Goal: Task Accomplishment & Management: Manage account settings

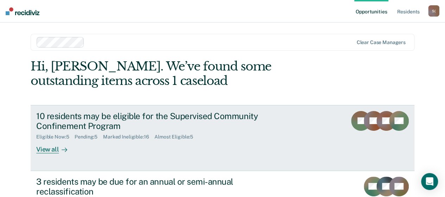
click at [50, 150] on div "View all" at bounding box center [55, 147] width 39 height 14
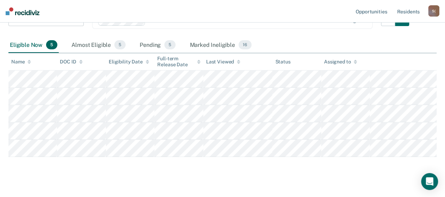
scroll to position [99, 0]
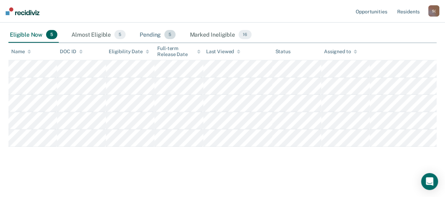
click at [156, 35] on div "Pending 5" at bounding box center [157, 34] width 39 height 15
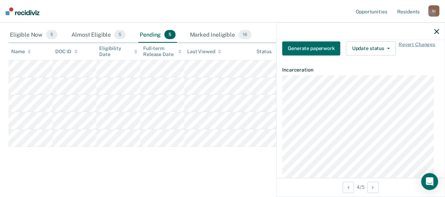
scroll to position [211, 0]
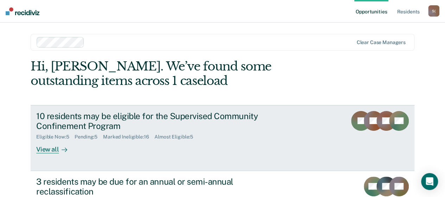
click at [54, 149] on div "View all" at bounding box center [55, 147] width 39 height 14
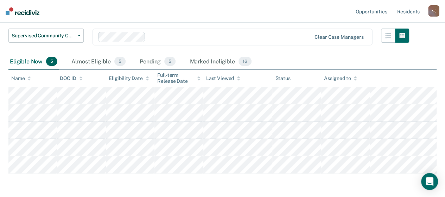
scroll to position [99, 0]
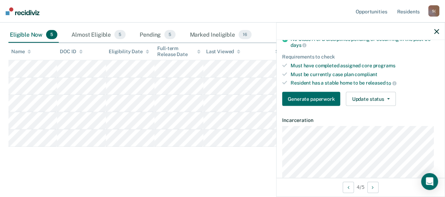
scroll to position [106, 0]
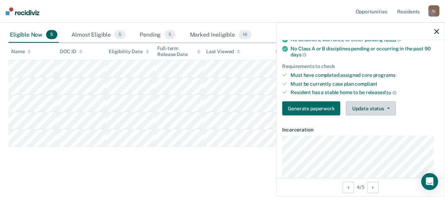
click at [391, 108] on button "Update status" at bounding box center [371, 108] width 50 height 14
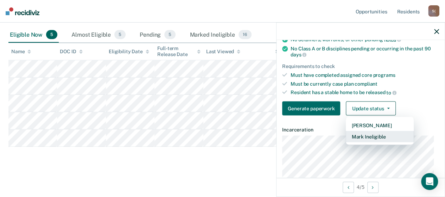
click at [371, 134] on button "Mark Ineligible" at bounding box center [380, 136] width 68 height 11
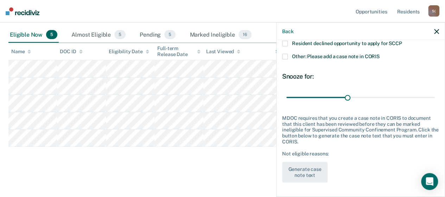
scroll to position [103, 0]
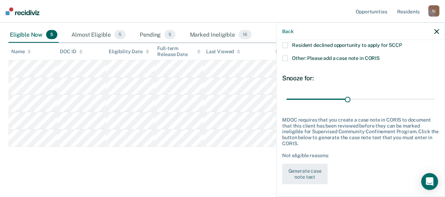
click at [287, 44] on span at bounding box center [285, 46] width 6 height 6
click at [402, 43] on input "Resident declined opportunity to apply for SCCP" at bounding box center [402, 43] width 0 height 0
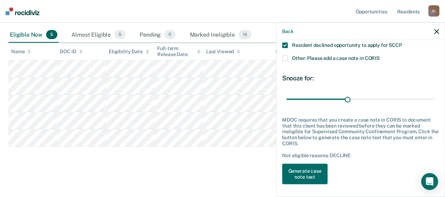
click at [285, 59] on span at bounding box center [285, 59] width 6 height 6
click at [380, 56] on input "Other: Please add a case note in CORIS" at bounding box center [380, 56] width 0 height 0
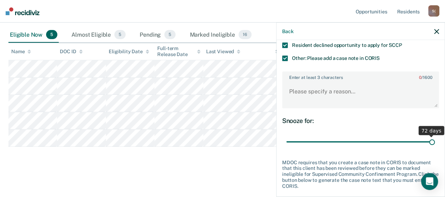
drag, startPoint x: 344, startPoint y: 140, endPoint x: 443, endPoint y: 139, distance: 98.9
type input "72"
click at [435, 139] on input "range" at bounding box center [361, 142] width 149 height 12
click at [353, 86] on textarea "Enter at least 3 characters 0 / 1600" at bounding box center [361, 94] width 156 height 26
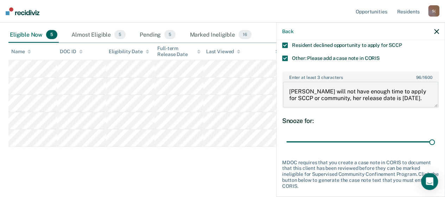
scroll to position [146, 0]
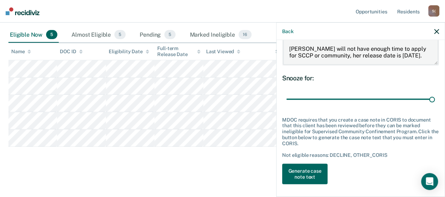
type textarea "[PERSON_NAME] will not have enough time to apply for SCCP or community, her rel…"
click at [311, 177] on button "Generate case note text" at bounding box center [304, 174] width 45 height 20
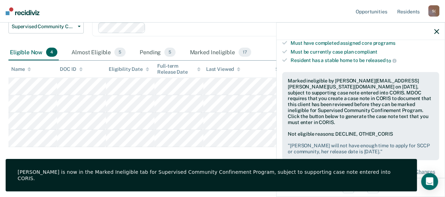
click at [437, 31] on icon "button" at bounding box center [436, 31] width 5 height 5
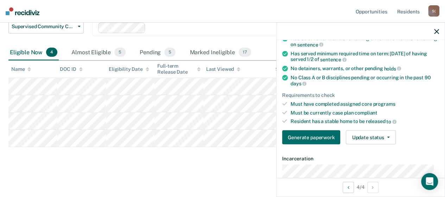
scroll to position [106, 0]
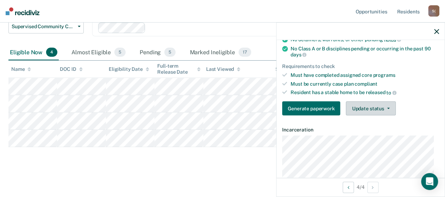
click at [388, 108] on button "Update status" at bounding box center [371, 108] width 50 height 14
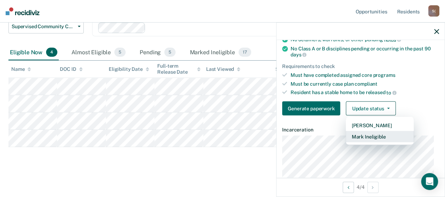
click at [373, 134] on button "Mark Ineligible" at bounding box center [380, 136] width 68 height 11
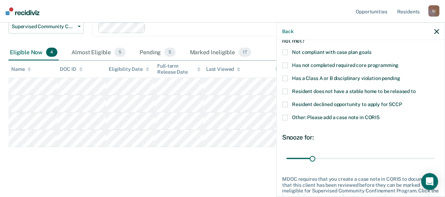
scroll to position [33, 0]
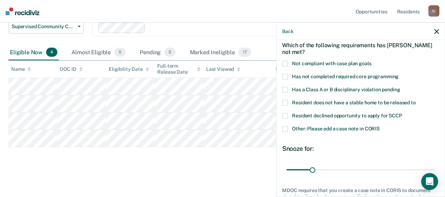
click at [285, 76] on span at bounding box center [285, 77] width 6 height 6
click at [399, 74] on input "Has not completed required core programming" at bounding box center [399, 74] width 0 height 0
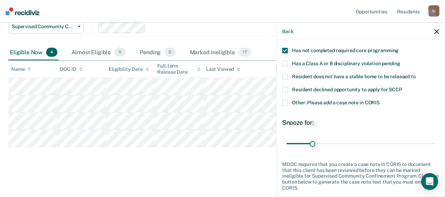
scroll to position [68, 0]
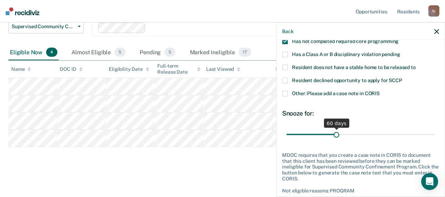
drag, startPoint x: 312, startPoint y: 133, endPoint x: 334, endPoint y: 134, distance: 22.5
type input "60"
click at [334, 134] on input "range" at bounding box center [361, 134] width 149 height 12
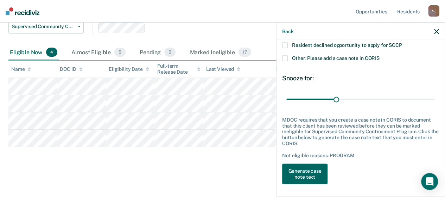
click at [311, 169] on button "Generate case note text" at bounding box center [304, 174] width 45 height 20
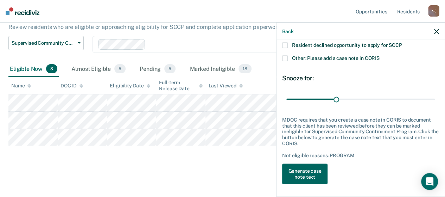
scroll to position [65, 0]
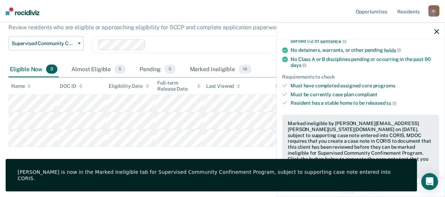
click at [436, 33] on icon "button" at bounding box center [436, 31] width 5 height 5
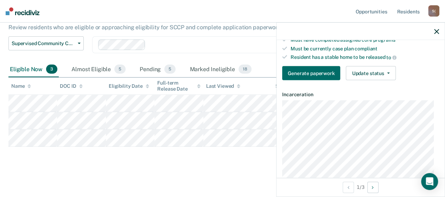
scroll to position [106, 0]
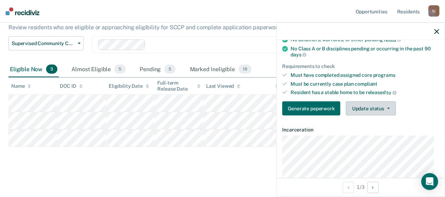
click at [391, 106] on button "Update status" at bounding box center [371, 108] width 50 height 14
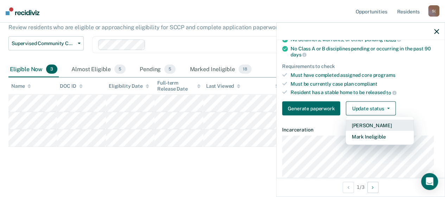
click at [381, 122] on button "[PERSON_NAME]" at bounding box center [380, 125] width 68 height 11
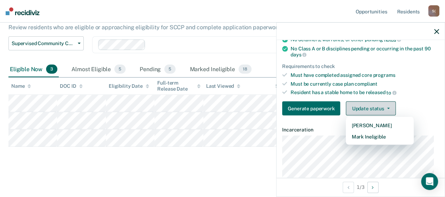
scroll to position [47, 0]
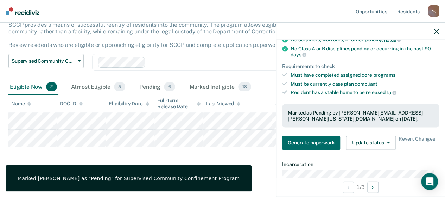
click at [437, 33] on icon "button" at bounding box center [436, 31] width 5 height 5
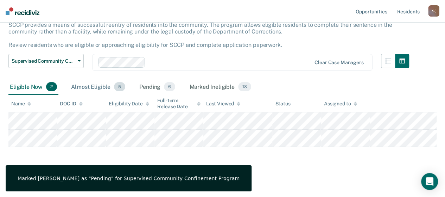
click at [90, 87] on div "Almost Eligible 5" at bounding box center [98, 86] width 57 height 15
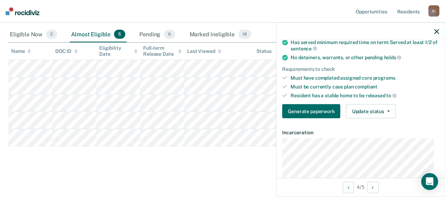
scroll to position [106, 0]
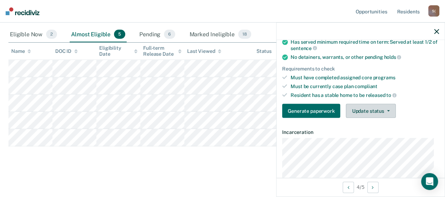
click at [390, 109] on button "Update status" at bounding box center [371, 111] width 50 height 14
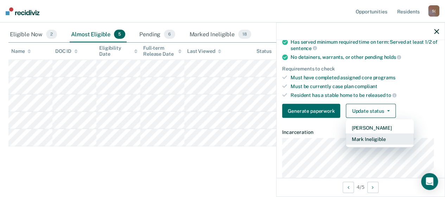
click at [377, 137] on button "Mark Ineligible" at bounding box center [380, 138] width 68 height 11
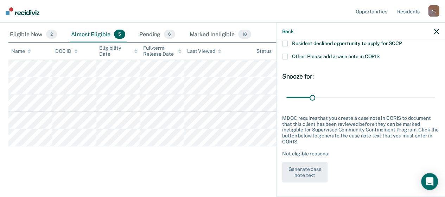
scroll to position [103, 0]
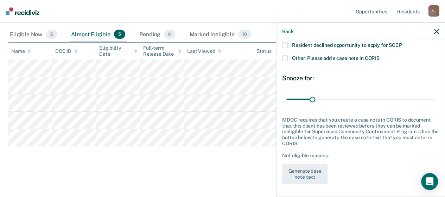
click at [286, 44] on span at bounding box center [285, 46] width 6 height 6
click at [402, 43] on input "Resident declined opportunity to apply for SCCP" at bounding box center [402, 43] width 0 height 0
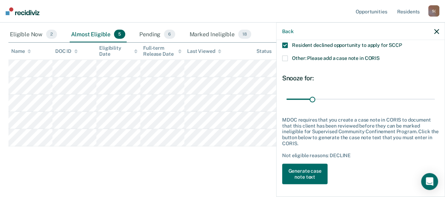
click at [285, 59] on span at bounding box center [285, 59] width 6 height 6
click at [380, 56] on input "Other: Please add a case note in CORIS" at bounding box center [380, 56] width 0 height 0
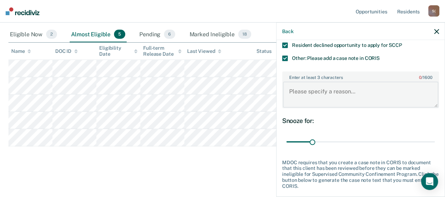
click at [333, 93] on textarea "Enter at least 3 characters 0 / 1600" at bounding box center [361, 94] width 156 height 26
type textarea "Resident has pending discipline."
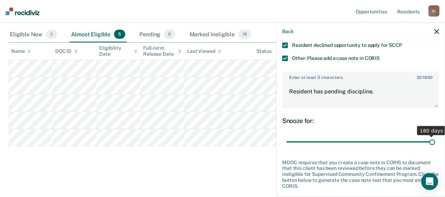
drag, startPoint x: 310, startPoint y: 140, endPoint x: 436, endPoint y: 140, distance: 125.7
type input "180"
click at [435, 140] on input "range" at bounding box center [361, 142] width 149 height 12
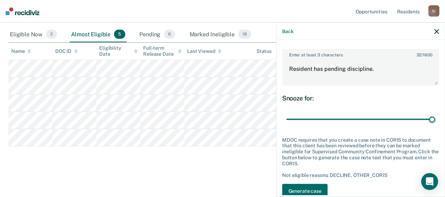
scroll to position [146, 0]
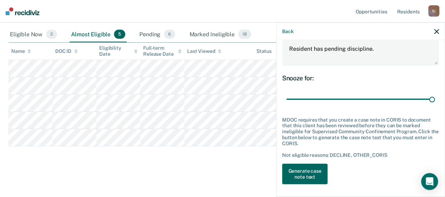
click at [315, 168] on button "Generate case note text" at bounding box center [304, 174] width 45 height 20
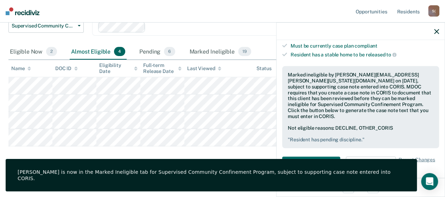
click at [435, 31] on icon "button" at bounding box center [436, 31] width 5 height 5
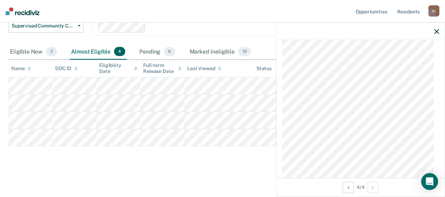
scroll to position [669, 0]
click at [438, 32] on icon "button" at bounding box center [436, 31] width 5 height 5
click at [437, 31] on icon "button" at bounding box center [436, 31] width 5 height 5
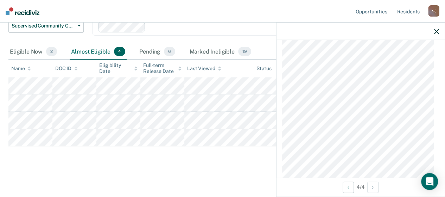
click at [439, 31] on icon "button" at bounding box center [436, 31] width 5 height 5
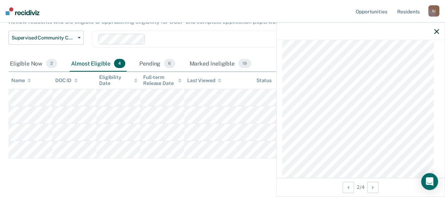
scroll to position [1267, 0]
click at [439, 32] on icon "button" at bounding box center [436, 31] width 5 height 5
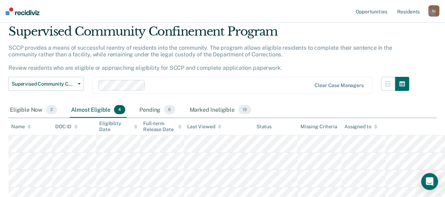
scroll to position [0, 0]
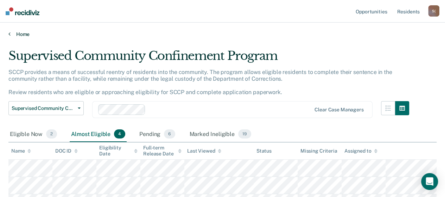
click at [26, 34] on link "Home" at bounding box center [222, 34] width 428 height 6
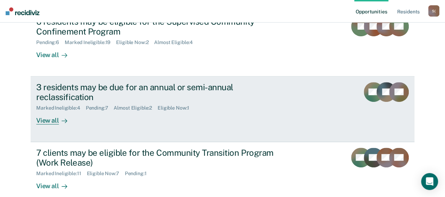
scroll to position [106, 0]
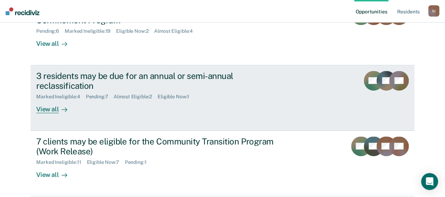
click at [45, 109] on div "View all" at bounding box center [55, 107] width 39 height 14
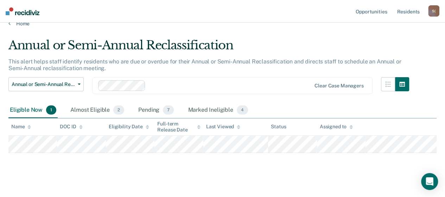
scroll to position [17, 0]
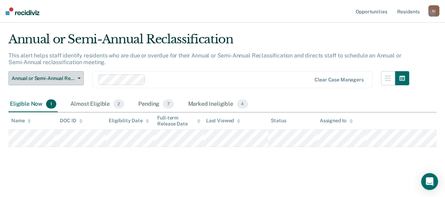
click at [77, 78] on button "Annual or Semi-Annual Reclassification" at bounding box center [45, 78] width 75 height 14
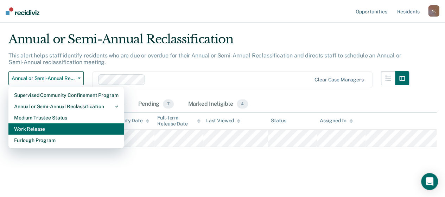
click at [40, 127] on div "Work Release" at bounding box center [66, 128] width 104 height 11
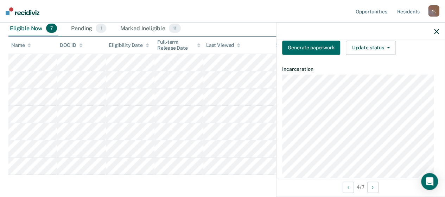
scroll to position [141, 0]
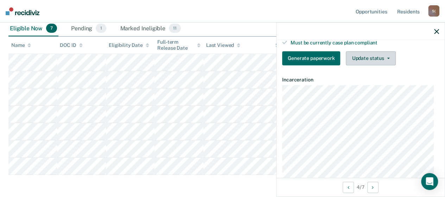
click at [391, 57] on button "Update status" at bounding box center [371, 58] width 50 height 14
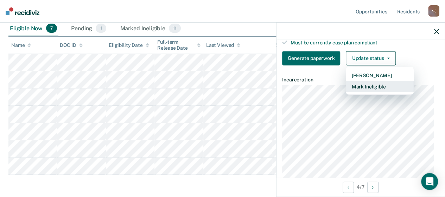
click at [364, 82] on button "Mark Ineligible" at bounding box center [380, 86] width 68 height 11
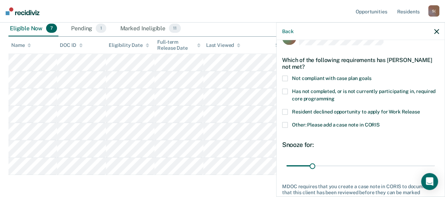
scroll to position [8, 0]
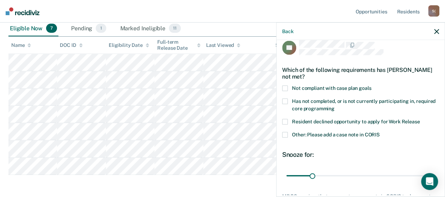
click at [285, 100] on span at bounding box center [285, 102] width 6 height 6
click at [335, 106] on input "Has not completed, or is not currently participating in, required core programm…" at bounding box center [335, 106] width 0 height 0
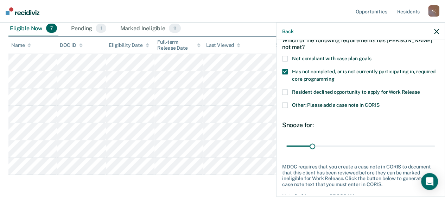
scroll to position [79, 0]
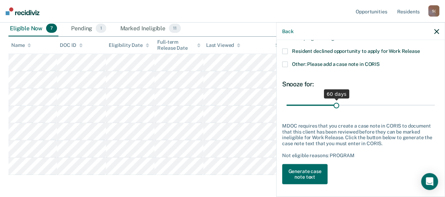
drag, startPoint x: 311, startPoint y: 104, endPoint x: 334, endPoint y: 107, distance: 23.4
type input "60"
click at [334, 107] on input "range" at bounding box center [361, 105] width 149 height 12
click at [312, 172] on button "Generate case note text" at bounding box center [304, 174] width 45 height 20
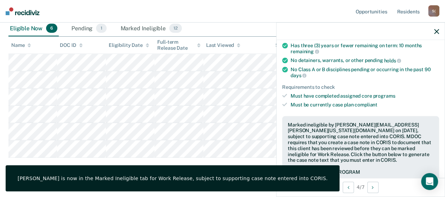
click at [438, 31] on icon "button" at bounding box center [436, 31] width 5 height 5
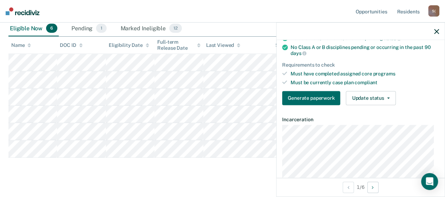
scroll to position [106, 0]
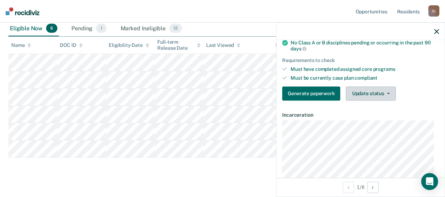
click at [392, 91] on button "Update status" at bounding box center [371, 93] width 50 height 14
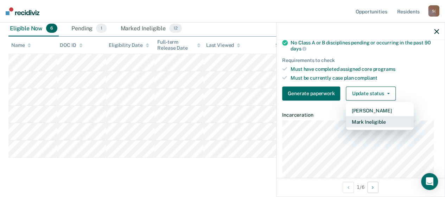
click at [377, 119] on button "Mark Ineligible" at bounding box center [380, 121] width 68 height 11
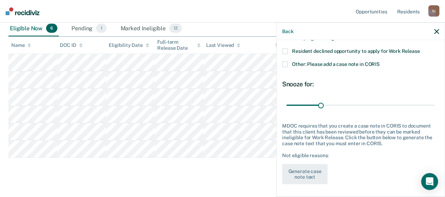
scroll to position [44, 0]
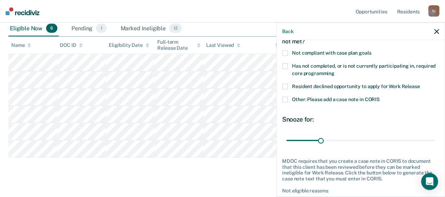
click at [287, 64] on span at bounding box center [285, 66] width 6 height 6
click at [335, 71] on input "Has not completed, or is not currently participating in, required core programm…" at bounding box center [335, 71] width 0 height 0
drag, startPoint x: 318, startPoint y: 138, endPoint x: 351, endPoint y: 143, distance: 33.4
type input "60"
click at [351, 143] on input "range" at bounding box center [361, 140] width 149 height 12
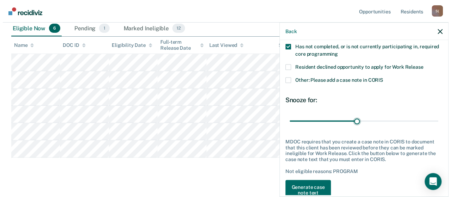
scroll to position [79, 0]
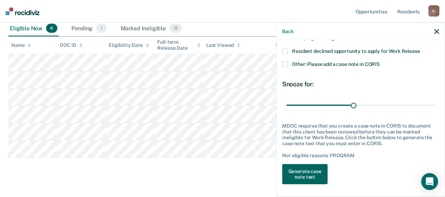
click at [313, 169] on button "Generate case note text" at bounding box center [304, 174] width 45 height 20
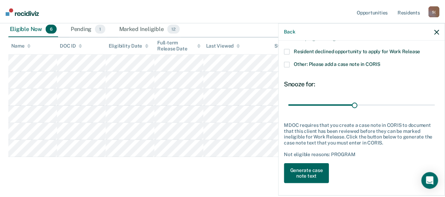
scroll to position [99, 0]
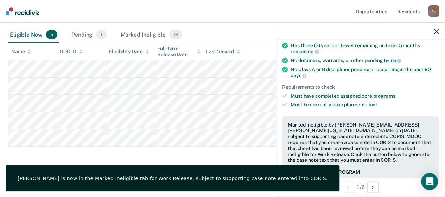
click at [436, 33] on icon "button" at bounding box center [436, 31] width 5 height 5
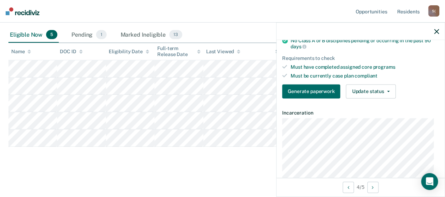
scroll to position [106, 0]
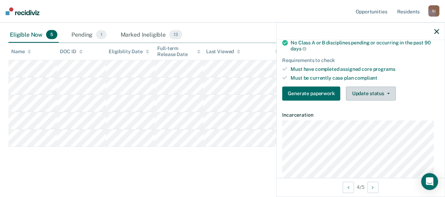
click at [391, 92] on button "Update status" at bounding box center [371, 93] width 50 height 14
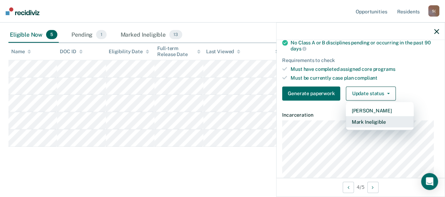
click at [388, 117] on button "Mark Ineligible" at bounding box center [380, 121] width 68 height 11
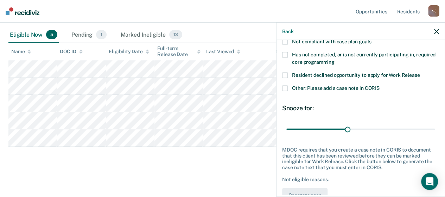
scroll to position [44, 0]
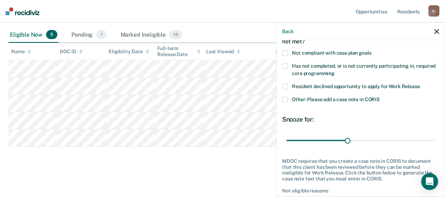
click at [288, 84] on label "Resident declined opportunity to apply for Work Release" at bounding box center [360, 87] width 157 height 7
click at [420, 84] on input "Resident declined opportunity to apply for Work Release" at bounding box center [420, 84] width 0 height 0
click at [286, 100] on span at bounding box center [285, 100] width 6 height 6
click at [380, 97] on input "Other: Please add a case note in CORIS" at bounding box center [380, 97] width 0 height 0
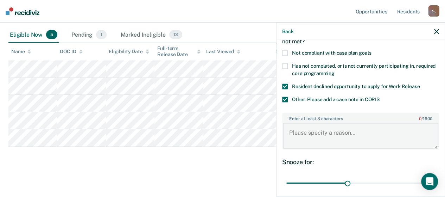
click at [362, 133] on textarea "Enter at least 3 characters 0 / 1600" at bounding box center [361, 135] width 156 height 26
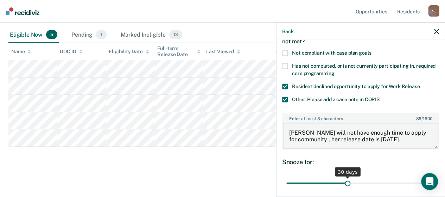
type textarea "[PERSON_NAME] will not have enough time to apply for community , her release da…"
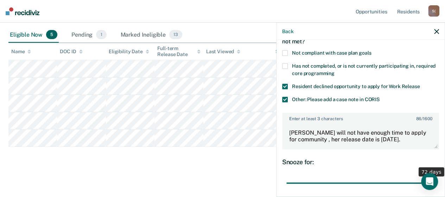
drag, startPoint x: 346, startPoint y: 181, endPoint x: 450, endPoint y: 178, distance: 104.6
type input "72"
click at [435, 178] on input "range" at bounding box center [361, 183] width 149 height 12
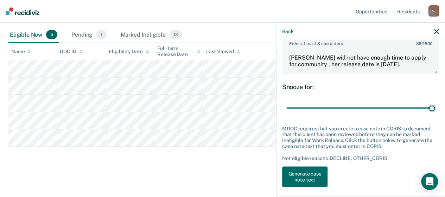
scroll to position [122, 0]
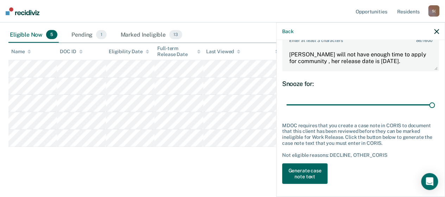
click at [317, 170] on button "Generate case note text" at bounding box center [304, 173] width 45 height 20
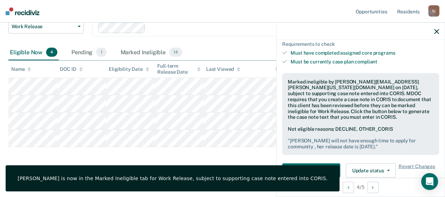
click at [436, 30] on icon "button" at bounding box center [436, 31] width 5 height 5
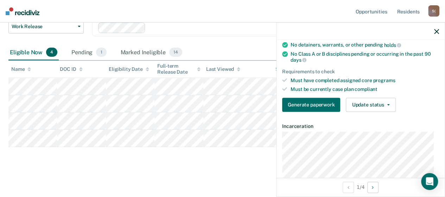
scroll to position [106, 0]
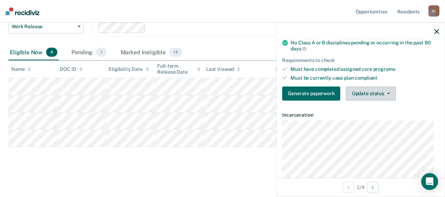
click at [390, 92] on button "Update status" at bounding box center [371, 93] width 50 height 14
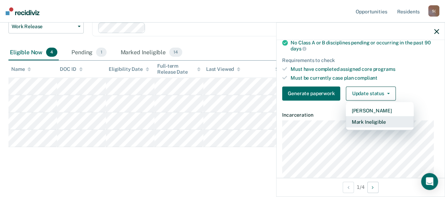
click at [383, 118] on button "Mark Ineligible" at bounding box center [380, 121] width 68 height 11
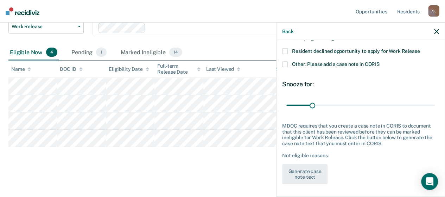
scroll to position [44, 0]
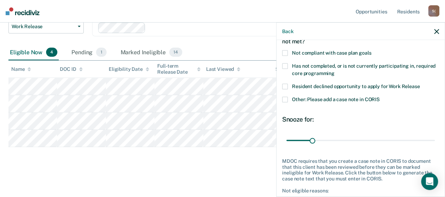
click at [287, 65] on span at bounding box center [285, 66] width 6 height 6
click at [335, 71] on input "Has not completed, or is not currently participating in, required core programm…" at bounding box center [335, 71] width 0 height 0
drag, startPoint x: 310, startPoint y: 138, endPoint x: 334, endPoint y: 140, distance: 24.1
type input "60"
click at [334, 140] on input "range" at bounding box center [361, 140] width 149 height 12
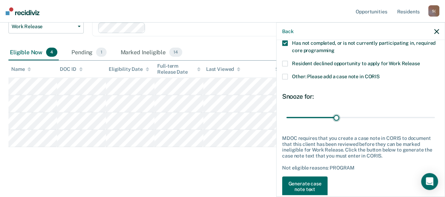
scroll to position [79, 0]
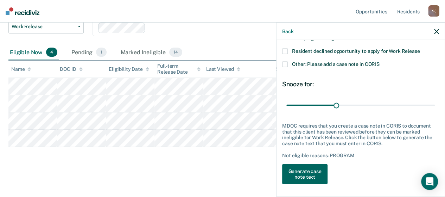
click at [310, 167] on button "Generate case note text" at bounding box center [304, 174] width 45 height 20
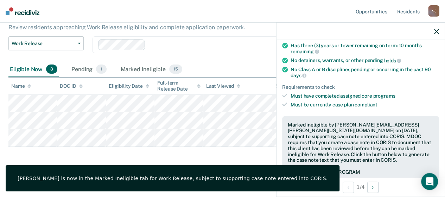
click at [222, 153] on div "Work Release Work Release provides residents with the opportunity to prepare fo…" at bounding box center [222, 75] width 428 height 183
click at [440, 32] on div at bounding box center [361, 32] width 168 height 18
click at [435, 29] on icon "button" at bounding box center [436, 31] width 5 height 5
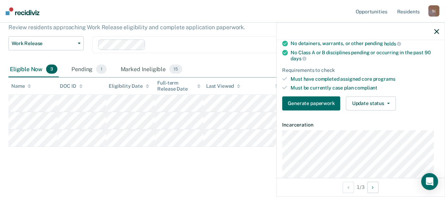
scroll to position [106, 0]
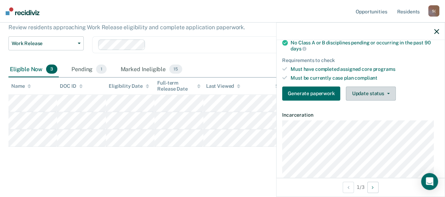
click at [388, 93] on button "Update status" at bounding box center [371, 93] width 50 height 14
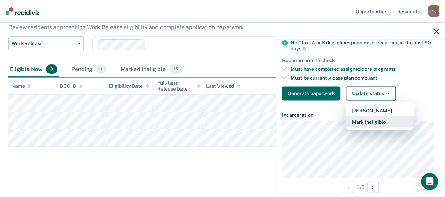
click at [370, 119] on button "Mark Ineligible" at bounding box center [380, 121] width 68 height 11
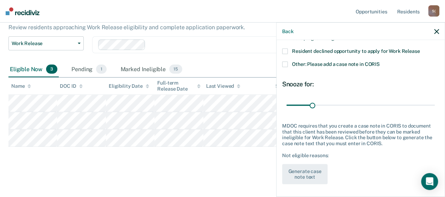
scroll to position [44, 0]
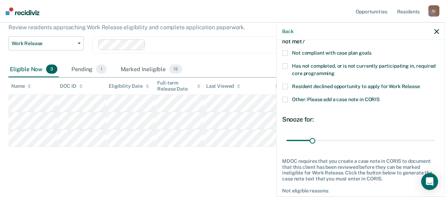
click at [289, 65] on label "Has not completed, or is not currently participating in, required core programm…" at bounding box center [360, 70] width 157 height 15
click at [335, 71] on input "Has not completed, or is not currently participating in, required core programm…" at bounding box center [335, 71] width 0 height 0
drag, startPoint x: 312, startPoint y: 140, endPoint x: 334, endPoint y: 141, distance: 22.2
type input "60"
click at [334, 141] on input "range" at bounding box center [361, 140] width 149 height 12
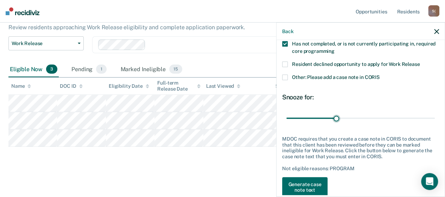
scroll to position [79, 0]
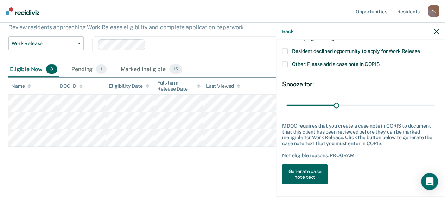
click at [312, 172] on button "Generate case note text" at bounding box center [304, 174] width 45 height 20
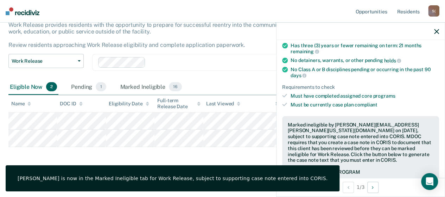
click at [437, 33] on icon "button" at bounding box center [436, 31] width 5 height 5
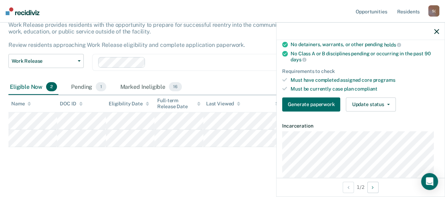
scroll to position [106, 0]
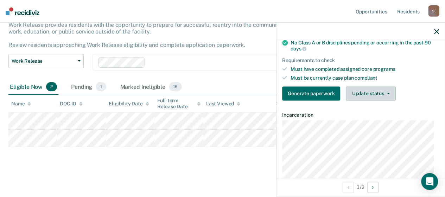
click at [385, 92] on button "Update status" at bounding box center [371, 93] width 50 height 14
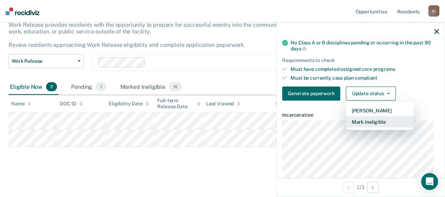
click at [366, 119] on button "Mark Ineligible" at bounding box center [380, 121] width 68 height 11
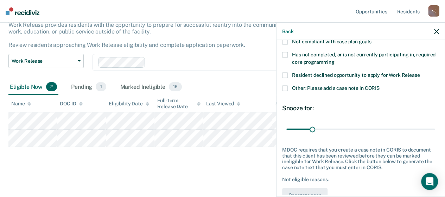
scroll to position [44, 0]
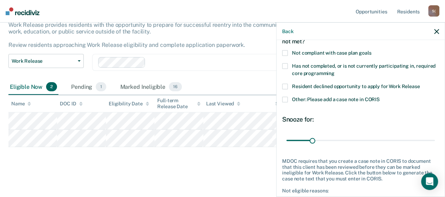
click at [285, 65] on span at bounding box center [285, 66] width 6 height 6
click at [335, 71] on input "Has not completed, or is not currently participating in, required core programm…" at bounding box center [335, 71] width 0 height 0
drag, startPoint x: 312, startPoint y: 140, endPoint x: 334, endPoint y: 142, distance: 21.9
type input "60"
click at [334, 142] on input "range" at bounding box center [361, 140] width 149 height 12
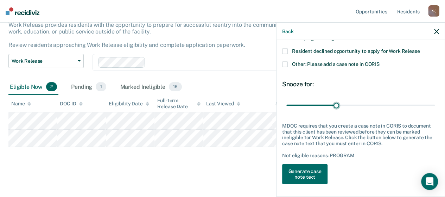
scroll to position [79, 0]
click at [306, 175] on button "Generate case note text" at bounding box center [304, 174] width 45 height 20
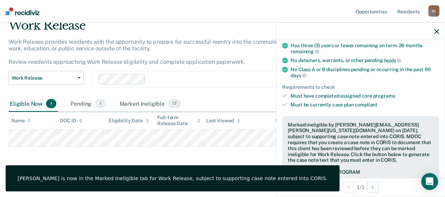
click at [439, 30] on icon "button" at bounding box center [436, 31] width 5 height 5
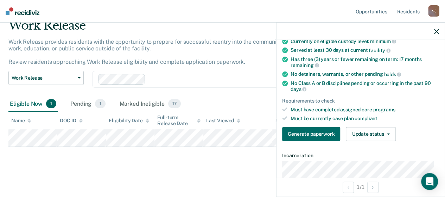
scroll to position [70, 0]
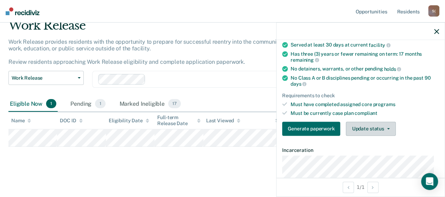
click at [387, 127] on button "Update status" at bounding box center [371, 128] width 50 height 14
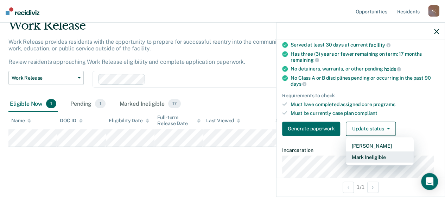
click at [370, 155] on button "Mark Ineligible" at bounding box center [380, 156] width 68 height 11
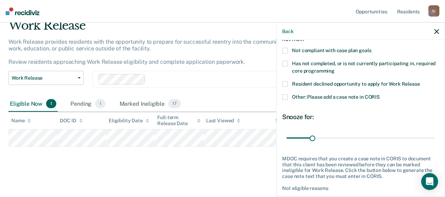
scroll to position [35, 0]
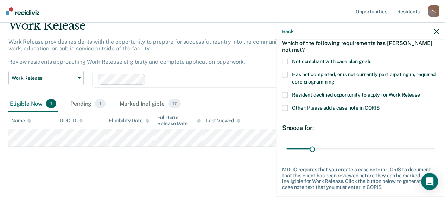
click at [288, 73] on label "Has not completed, or is not currently participating in, required core programm…" at bounding box center [360, 79] width 157 height 15
click at [335, 79] on input "Has not completed, or is not currently participating in, required core programm…" at bounding box center [335, 79] width 0 height 0
drag, startPoint x: 311, startPoint y: 147, endPoint x: 326, endPoint y: 149, distance: 14.5
click at [325, 149] on input "range" at bounding box center [361, 149] width 149 height 12
drag, startPoint x: 327, startPoint y: 149, endPoint x: 337, endPoint y: 150, distance: 10.7
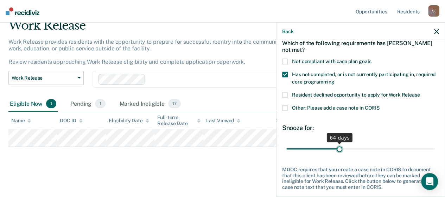
click at [337, 150] on input "range" at bounding box center [361, 149] width 149 height 12
drag, startPoint x: 339, startPoint y: 149, endPoint x: 334, endPoint y: 150, distance: 5.2
type input "60"
click at [334, 150] on input "range" at bounding box center [361, 149] width 149 height 12
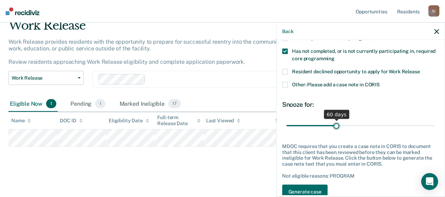
scroll to position [79, 0]
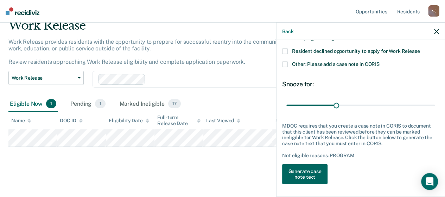
click at [312, 170] on button "Generate case note text" at bounding box center [304, 174] width 45 height 20
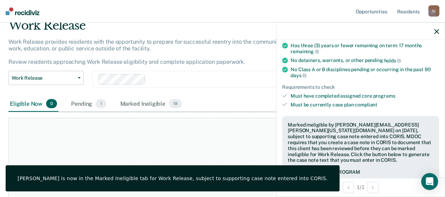
click at [433, 30] on div at bounding box center [361, 32] width 168 height 18
click at [439, 32] on div at bounding box center [361, 32] width 168 height 18
click at [436, 30] on icon "button" at bounding box center [436, 31] width 5 height 5
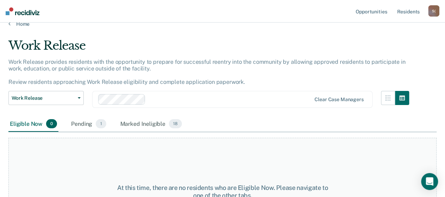
scroll to position [0, 0]
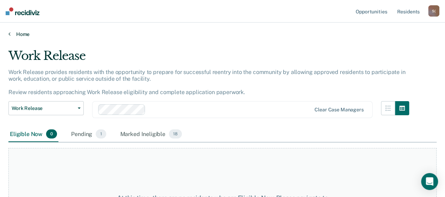
click at [23, 32] on link "Home" at bounding box center [222, 34] width 428 height 6
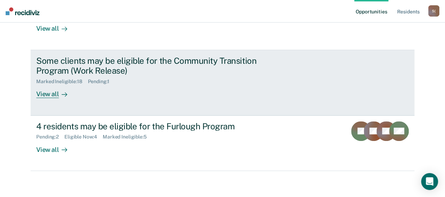
scroll to position [187, 0]
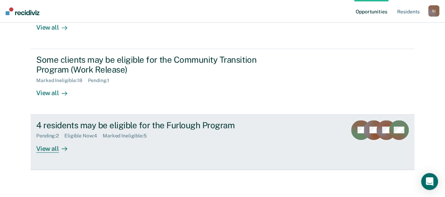
click at [52, 148] on div "View all" at bounding box center [55, 146] width 39 height 14
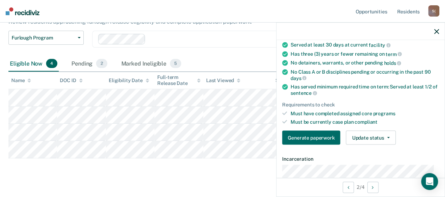
scroll to position [106, 0]
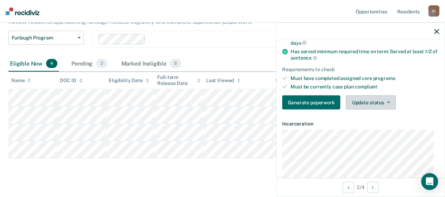
click at [387, 99] on button "Update status" at bounding box center [371, 102] width 50 height 14
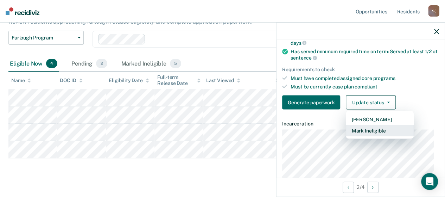
click at [359, 129] on button "Mark Ineligible" at bounding box center [380, 130] width 68 height 11
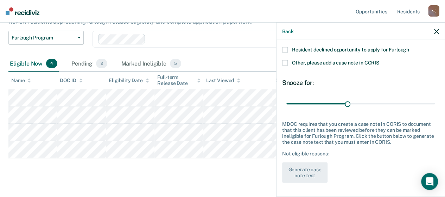
scroll to position [79, 0]
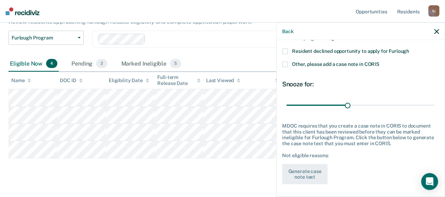
click at [285, 51] on span at bounding box center [285, 52] width 6 height 6
click at [409, 49] on input "Resident declined opportunity to apply for Furlough" at bounding box center [409, 49] width 0 height 0
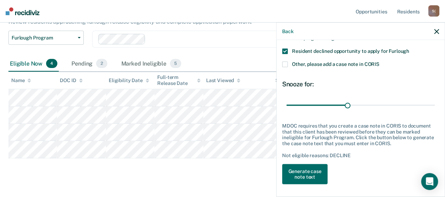
click at [288, 64] on label "Other, please add a case note in CORIS" at bounding box center [360, 65] width 157 height 7
click at [379, 62] on input "Other, please add a case note in CORIS" at bounding box center [379, 62] width 0 height 0
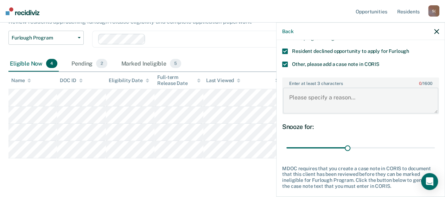
click at [370, 104] on textarea "Enter at least 3 characters 0 / 1600" at bounding box center [361, 100] width 156 height 26
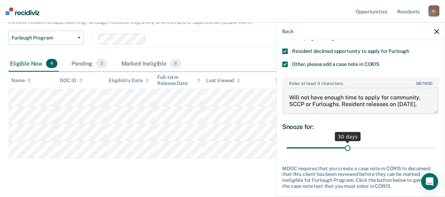
type textarea "Will not have enough time to apply for community, SCCP or Furloughs. Resident r…"
drag, startPoint x: 345, startPoint y: 145, endPoint x: 437, endPoint y: 145, distance: 92.2
type input "72"
click at [435, 145] on input "range" at bounding box center [361, 148] width 149 height 12
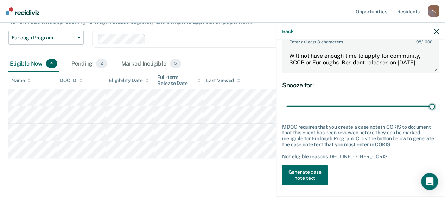
scroll to position [122, 0]
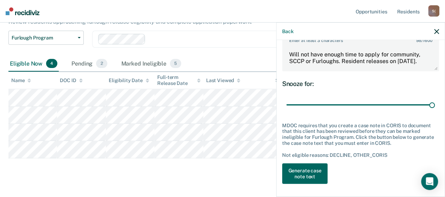
click at [316, 172] on button "Generate case note text" at bounding box center [304, 173] width 45 height 20
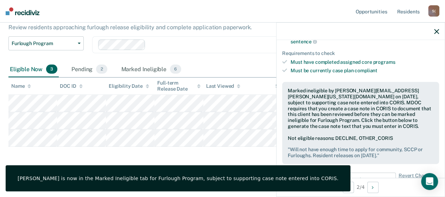
click at [438, 31] on icon "button" at bounding box center [436, 31] width 5 height 5
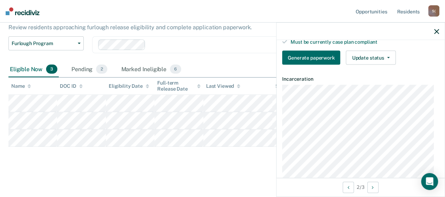
scroll to position [141, 0]
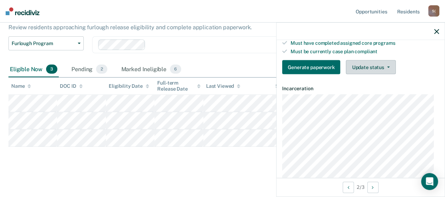
click at [390, 64] on button "Update status" at bounding box center [371, 67] width 50 height 14
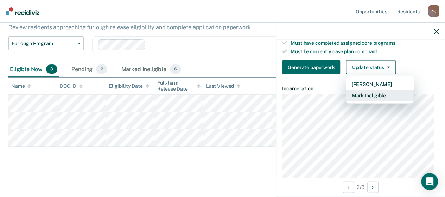
click at [357, 94] on button "Mark Ineligible" at bounding box center [380, 95] width 68 height 11
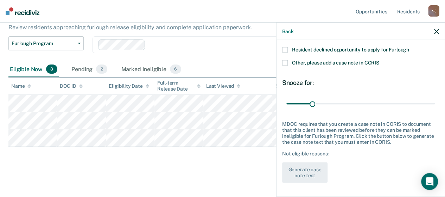
scroll to position [79, 0]
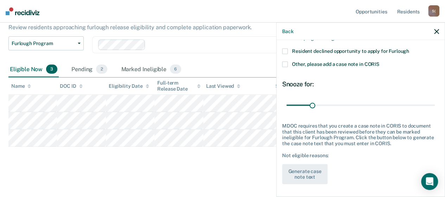
click at [284, 49] on span at bounding box center [285, 52] width 6 height 6
click at [409, 49] on input "Resident declined opportunity to apply for Furlough" at bounding box center [409, 49] width 0 height 0
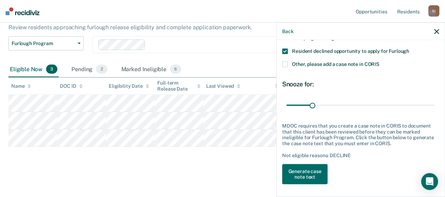
click at [285, 63] on span at bounding box center [285, 65] width 6 height 6
click at [379, 62] on input "Other, please add a case note in CORIS" at bounding box center [379, 62] width 0 height 0
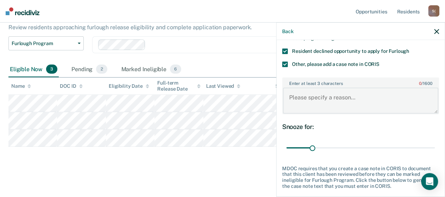
click at [339, 96] on textarea "Enter at least 3 characters 0 / 1600" at bounding box center [361, 100] width 156 height 26
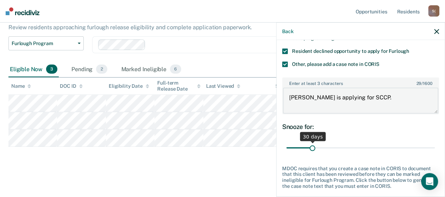
type textarea "[PERSON_NAME] is applying for SCCP."
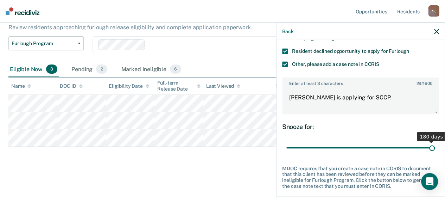
drag, startPoint x: 311, startPoint y: 148, endPoint x: 442, endPoint y: 151, distance: 131.0
type input "180"
click at [435, 151] on input "range" at bounding box center [361, 148] width 149 height 12
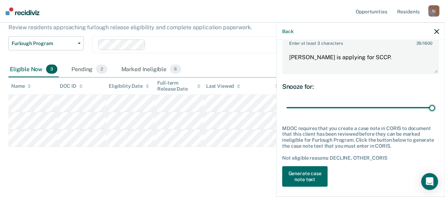
scroll to position [122, 0]
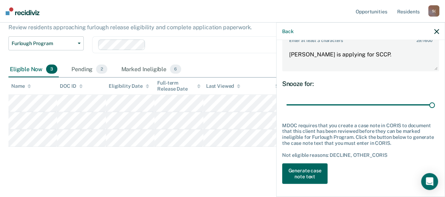
click at [318, 172] on button "Generate case note text" at bounding box center [304, 173] width 45 height 20
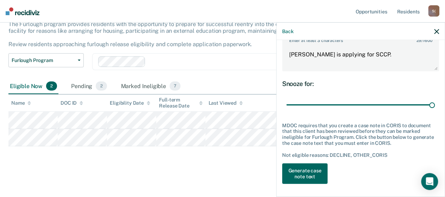
scroll to position [47, 0]
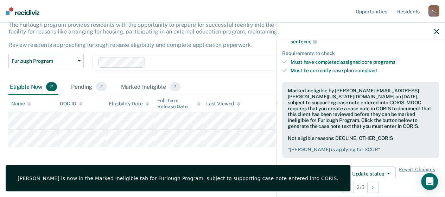
click at [439, 31] on icon "button" at bounding box center [436, 31] width 5 height 5
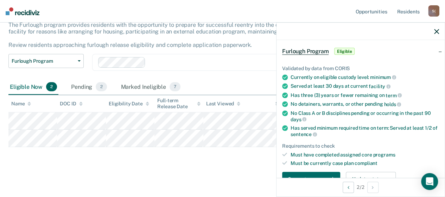
scroll to position [70, 0]
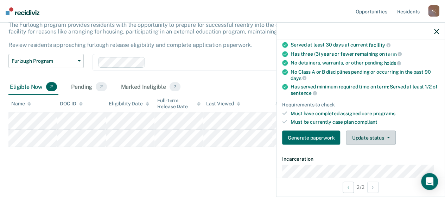
click at [385, 137] on span "button" at bounding box center [387, 137] width 6 height 1
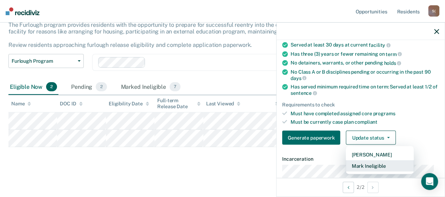
click at [357, 162] on button "Mark Ineligible" at bounding box center [380, 165] width 68 height 11
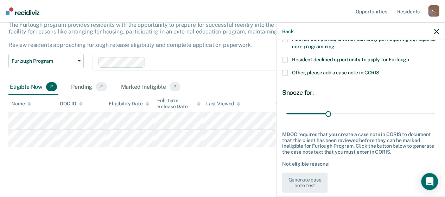
click at [285, 58] on span at bounding box center [285, 60] width 6 height 6
click at [409, 57] on input "Resident declined opportunity to apply for Furlough" at bounding box center [409, 57] width 0 height 0
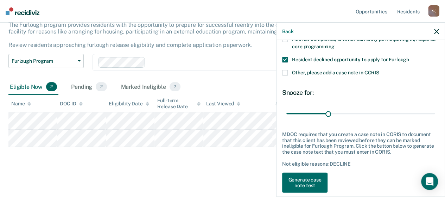
click at [285, 70] on span at bounding box center [285, 73] width 6 height 6
click at [379, 70] on input "Other, please add a case note in CORIS" at bounding box center [379, 70] width 0 height 0
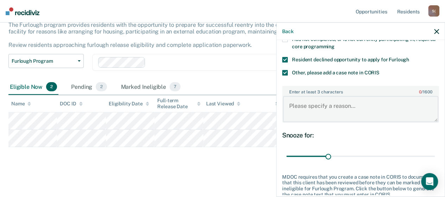
click at [340, 106] on textarea "Enter at least 3 characters 0 / 1600" at bounding box center [361, 109] width 156 height 26
type textarea "Resident applied for SCCP."
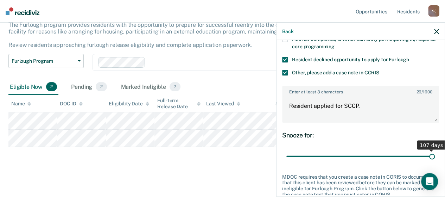
drag, startPoint x: 327, startPoint y: 155, endPoint x: 446, endPoint y: 147, distance: 118.9
type input "107"
click at [435, 150] on input "range" at bounding box center [361, 156] width 149 height 12
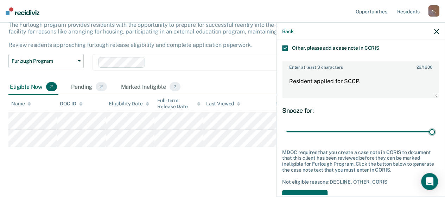
scroll to position [122, 0]
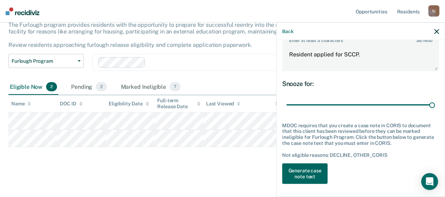
click at [322, 175] on button "Generate case note text" at bounding box center [304, 173] width 45 height 20
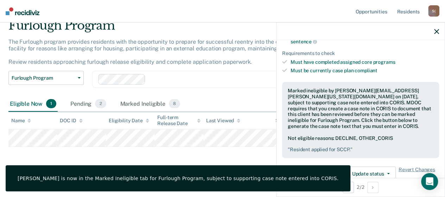
click at [438, 32] on icon "button" at bounding box center [436, 31] width 5 height 5
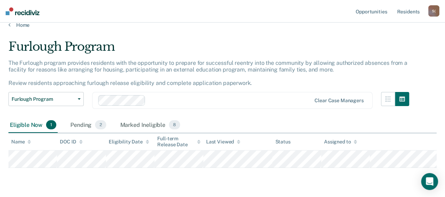
scroll to position [0, 0]
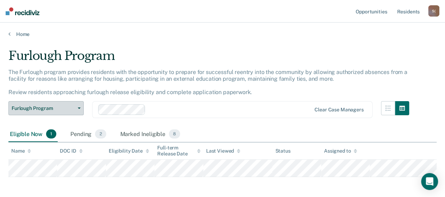
click at [82, 107] on button "Furlough Program" at bounding box center [45, 108] width 75 height 14
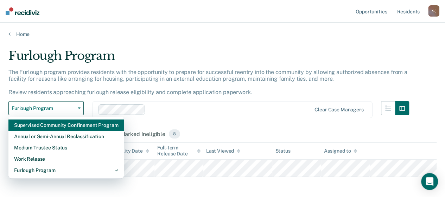
drag, startPoint x: 81, startPoint y: 124, endPoint x: 95, endPoint y: 123, distance: 14.1
click at [81, 124] on div "Supervised Community Confinement Program" at bounding box center [66, 124] width 104 height 11
